Goal: Information Seeking & Learning: Obtain resource

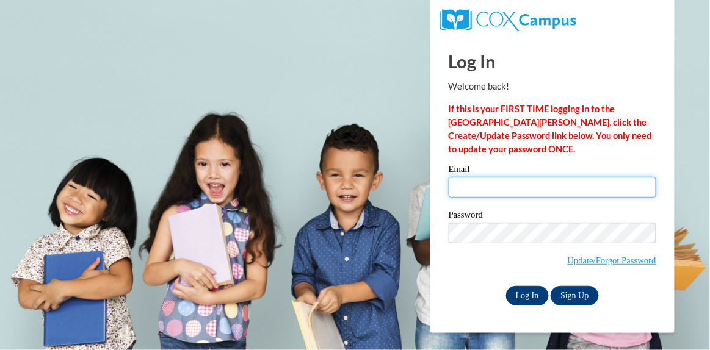
type input "[EMAIL_ADDRESS][DOMAIN_NAME]"
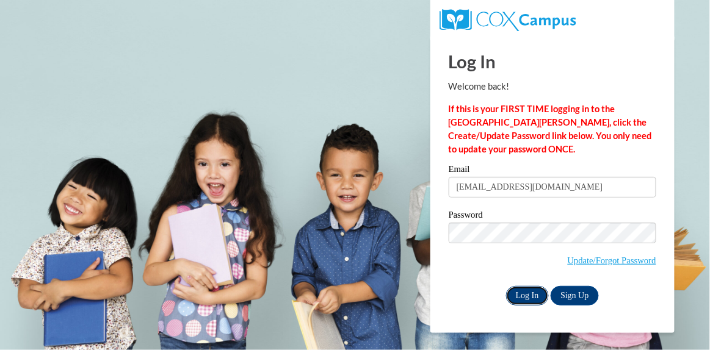
click at [522, 296] on input "Log In" at bounding box center [527, 296] width 43 height 20
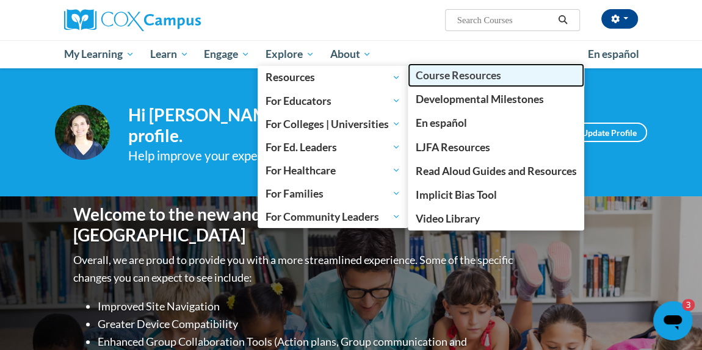
click at [419, 80] on span "Course Resources" at bounding box center [457, 75] width 85 height 13
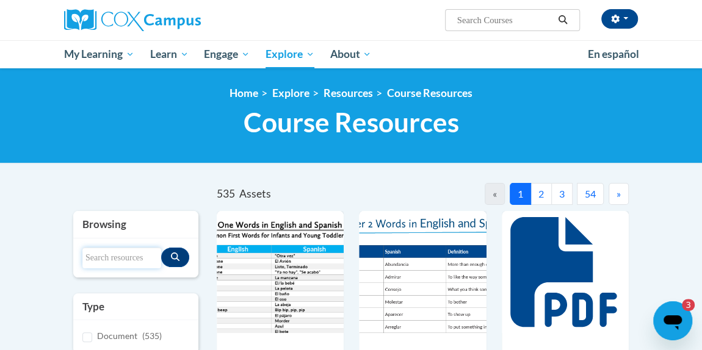
click at [114, 259] on input "Search resources" at bounding box center [121, 258] width 79 height 21
type input "7 step"
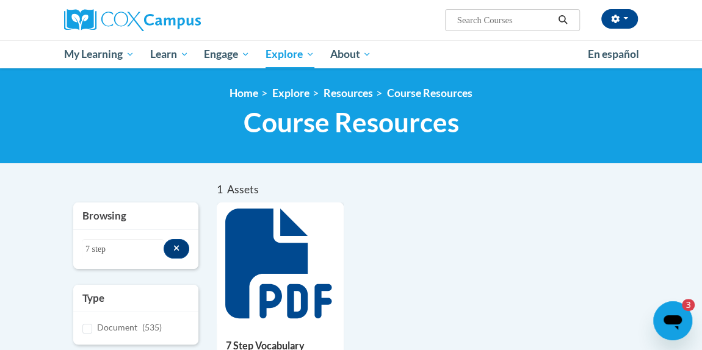
click at [283, 242] on icon at bounding box center [280, 264] width 110 height 110
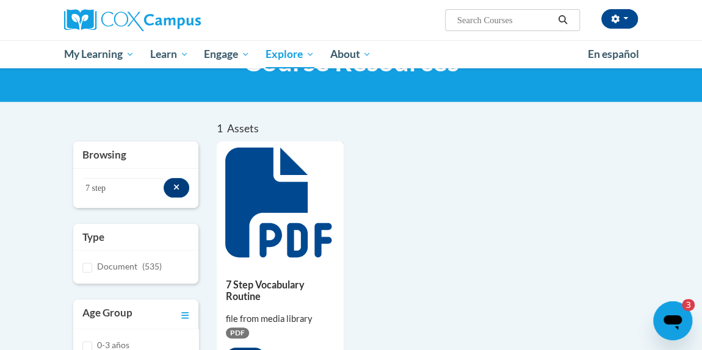
scroll to position [131, 0]
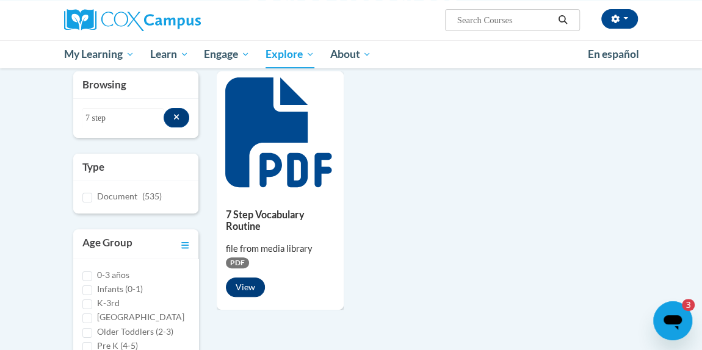
click at [244, 286] on button "View" at bounding box center [245, 288] width 39 height 20
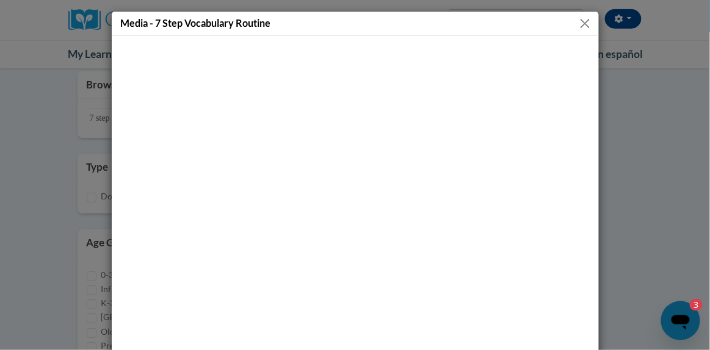
click at [580, 28] on button "Close" at bounding box center [584, 23] width 15 height 15
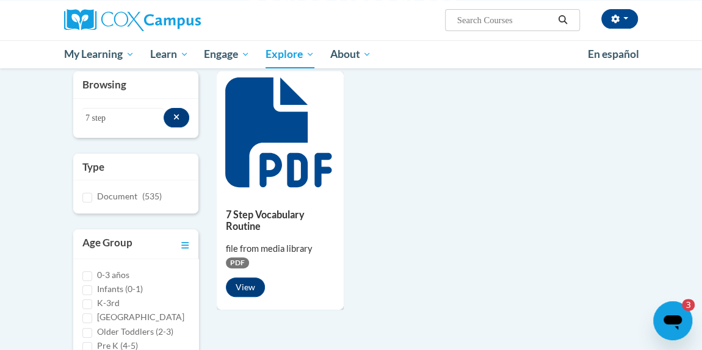
click at [480, 21] on input "Search..." at bounding box center [505, 20] width 98 height 15
type input "coaching tool"
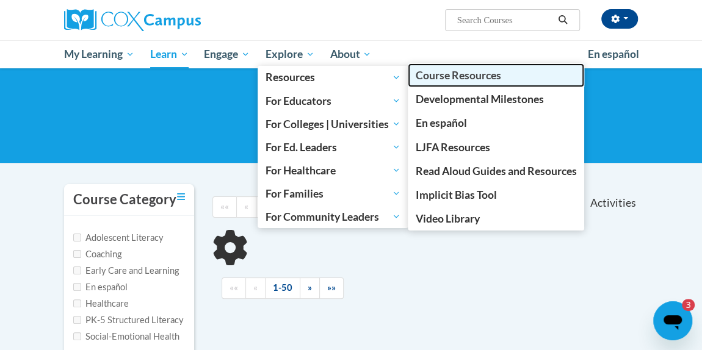
click at [424, 80] on span "Course Resources" at bounding box center [457, 75] width 85 height 13
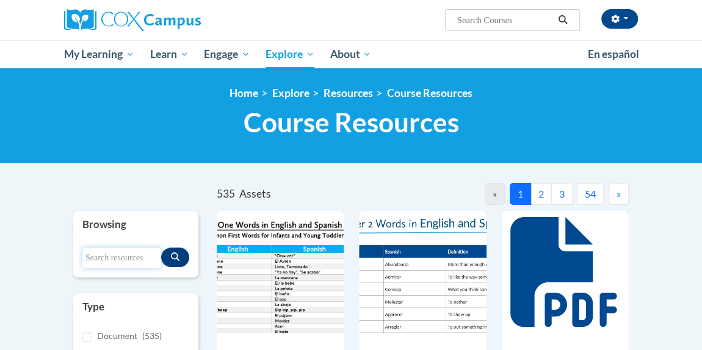
click at [115, 262] on input "Search resources" at bounding box center [121, 258] width 79 height 21
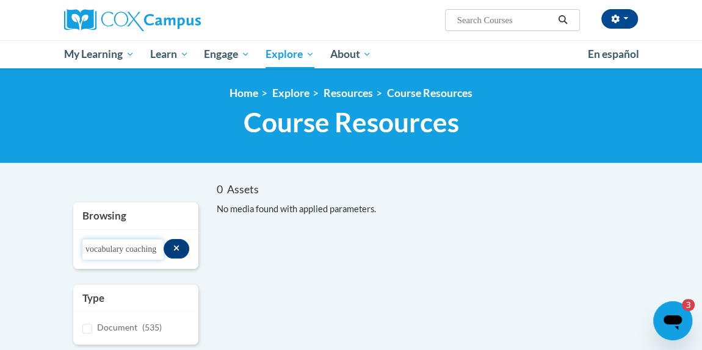
drag, startPoint x: 129, startPoint y: 247, endPoint x: 14, endPoint y: 234, distance: 115.5
type input "coaching"
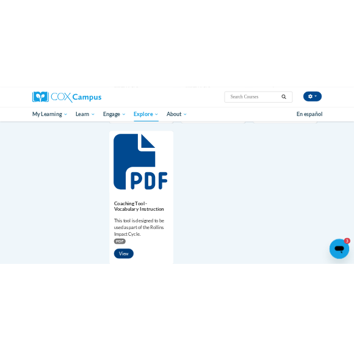
scroll to position [1063, 0]
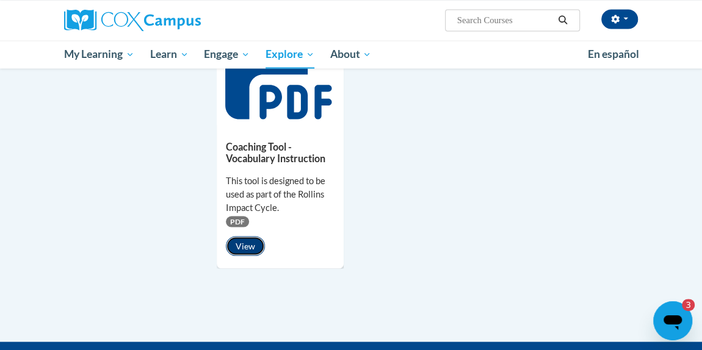
click at [253, 240] on button "View" at bounding box center [245, 246] width 39 height 20
